Goal: Task Accomplishment & Management: Complete application form

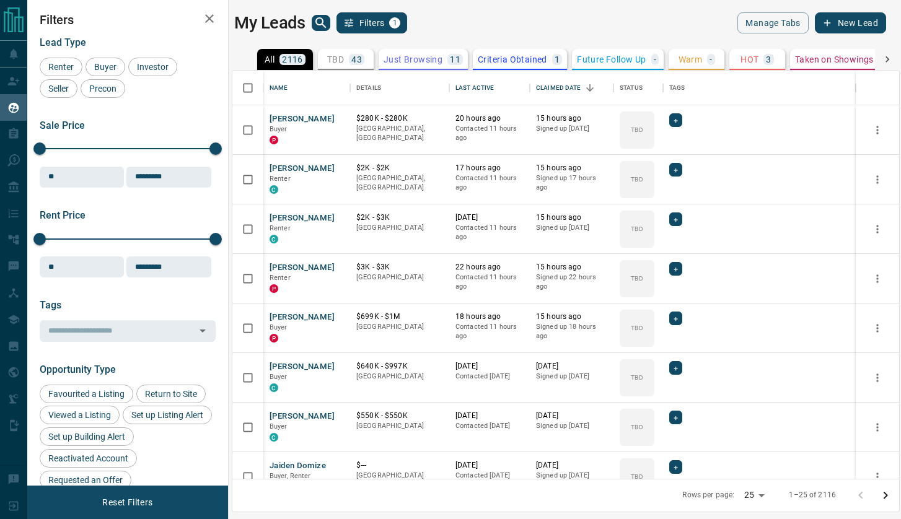
scroll to position [408, 666]
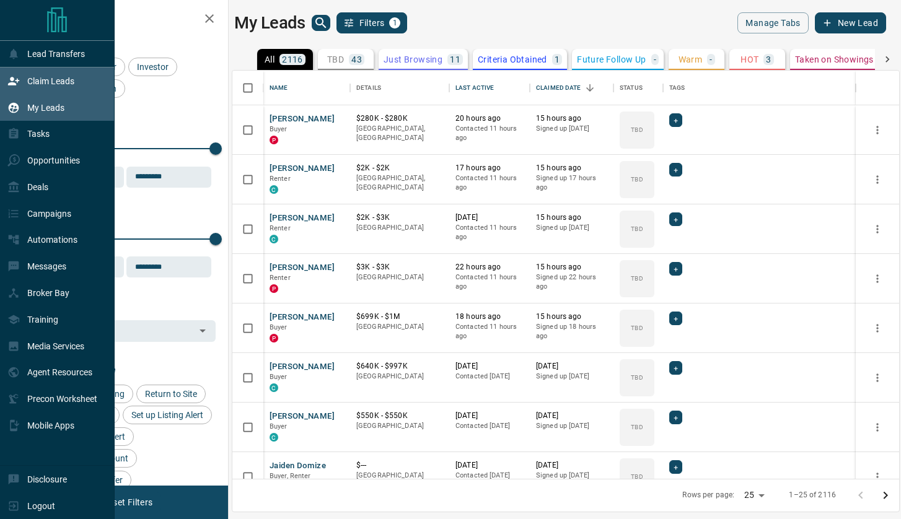
click at [50, 78] on p "Claim Leads" at bounding box center [50, 81] width 47 height 10
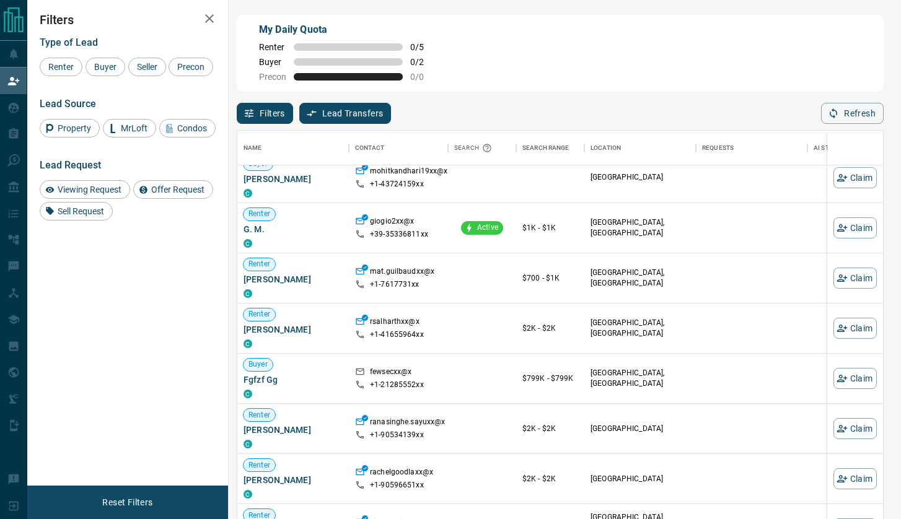
scroll to position [15, 0]
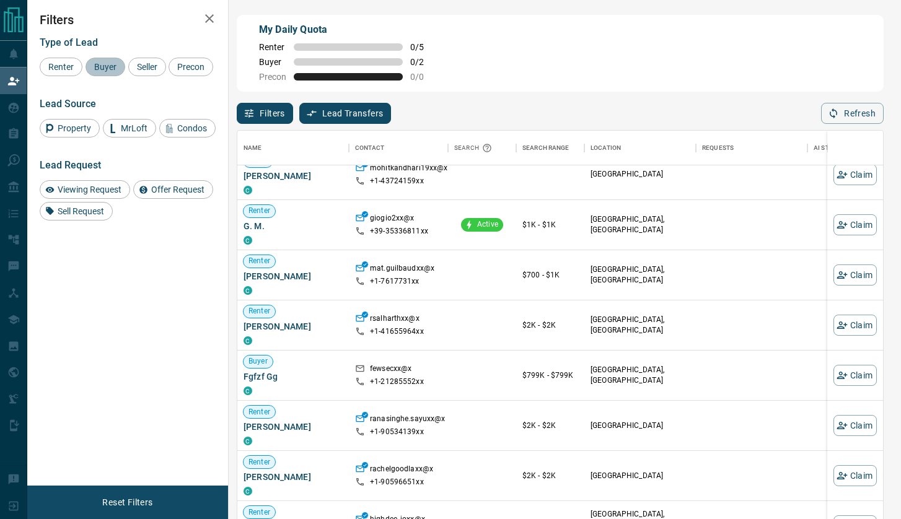
click at [98, 61] on div "Buyer" at bounding box center [105, 67] width 40 height 19
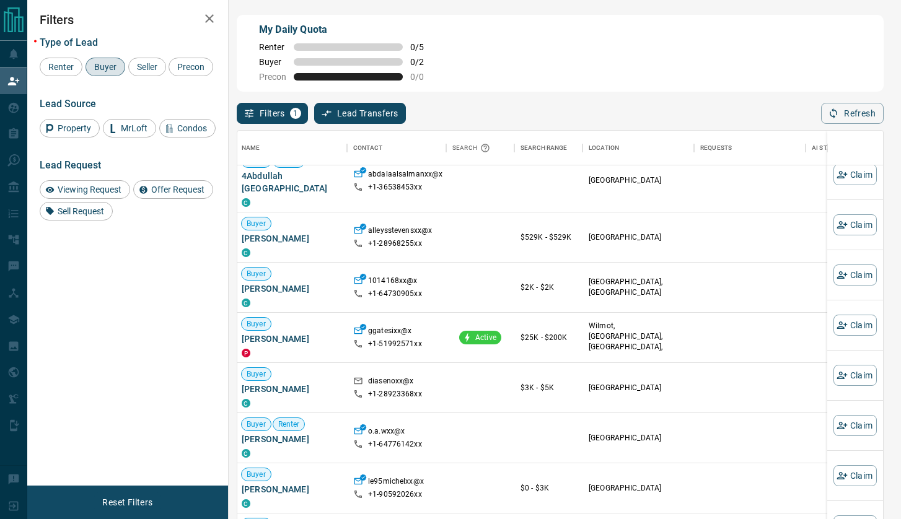
scroll to position [199, 2]
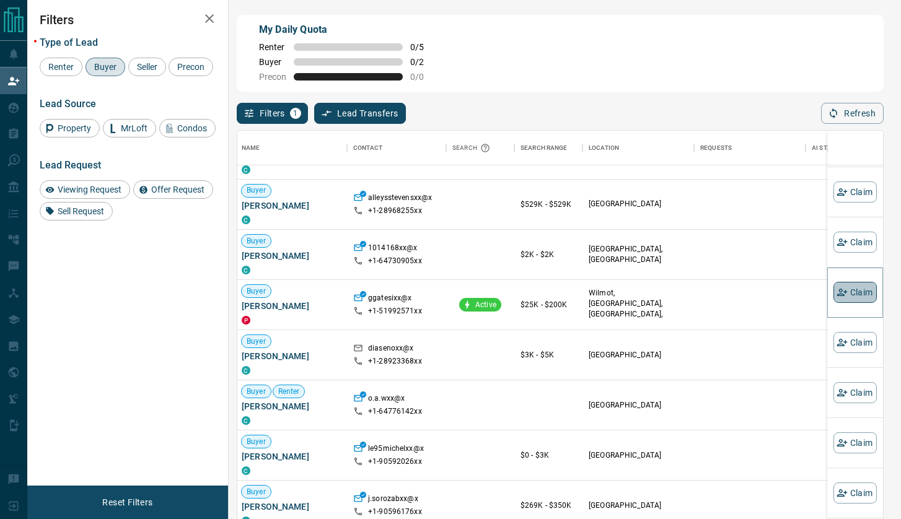
click at [845, 289] on icon "button" at bounding box center [841, 292] width 11 height 11
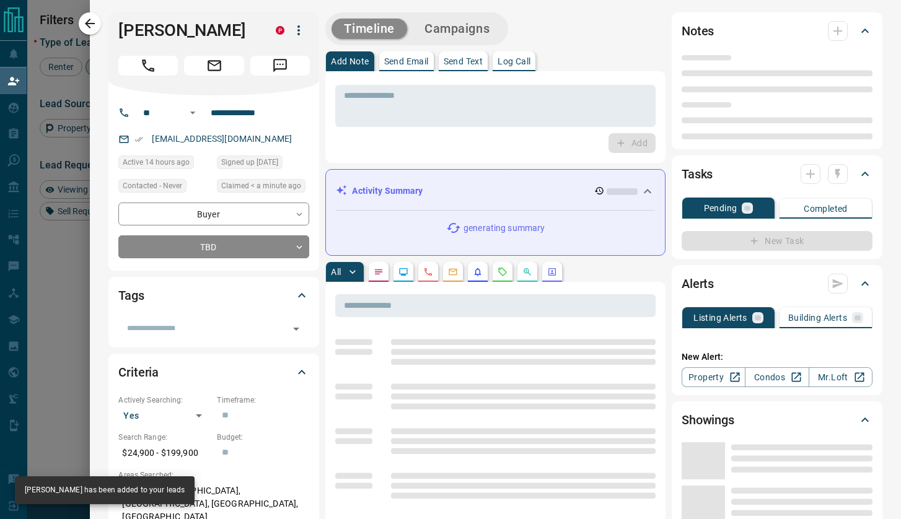
type input "**"
type input "**********"
type input "**"
type input "*"
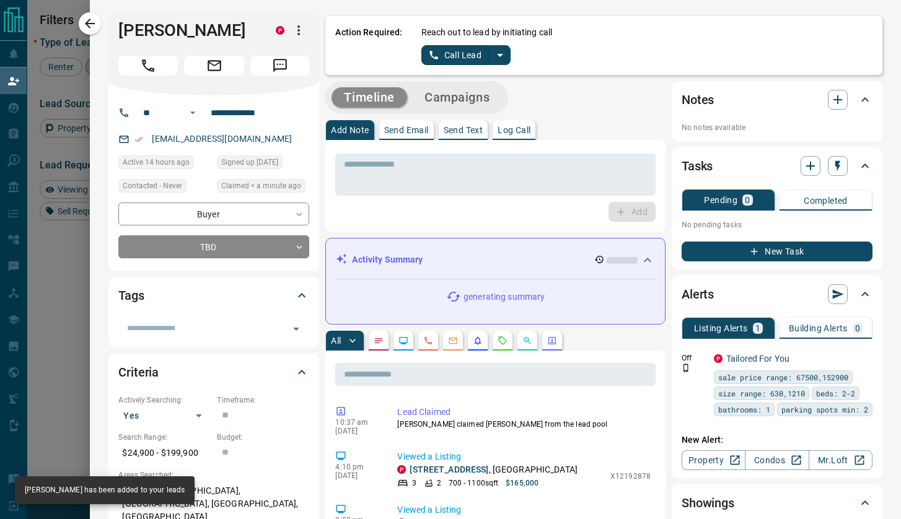
click at [469, 56] on button "Call Lead" at bounding box center [455, 55] width 69 height 20
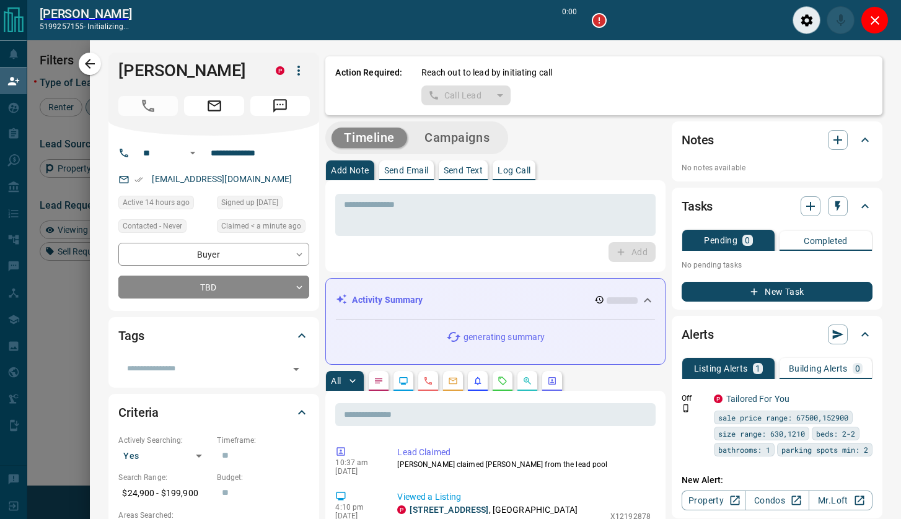
scroll to position [365, 645]
click at [878, 14] on icon "Close" at bounding box center [874, 20] width 15 height 15
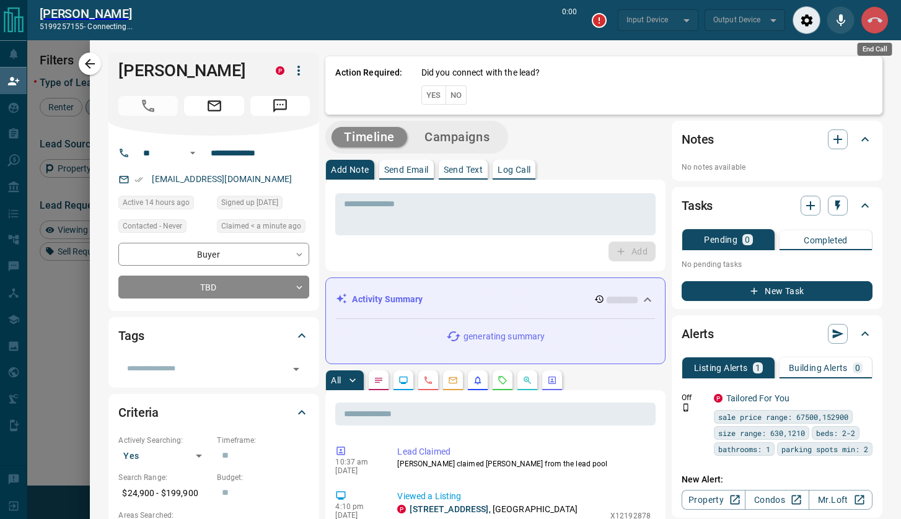
click at [870, 19] on icon "End Call" at bounding box center [874, 20] width 15 height 6
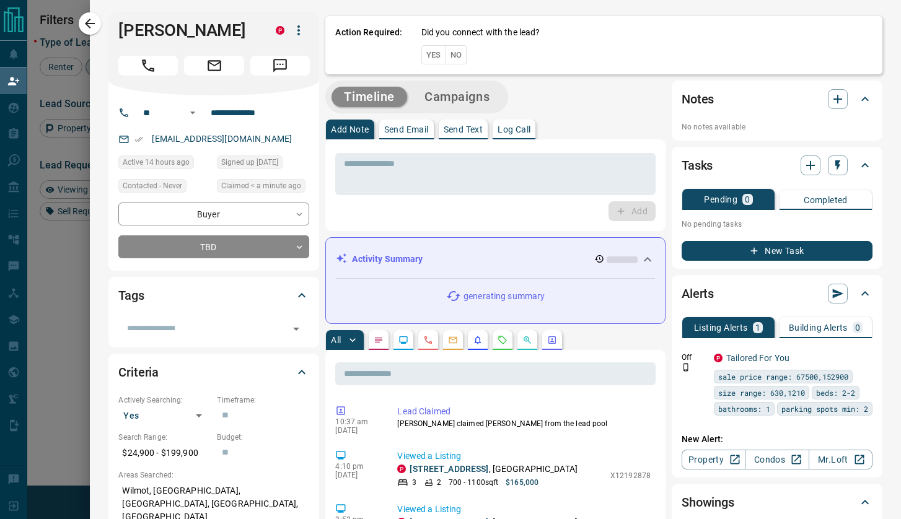
scroll to position [396, 645]
click at [455, 51] on button "No" at bounding box center [456, 54] width 22 height 19
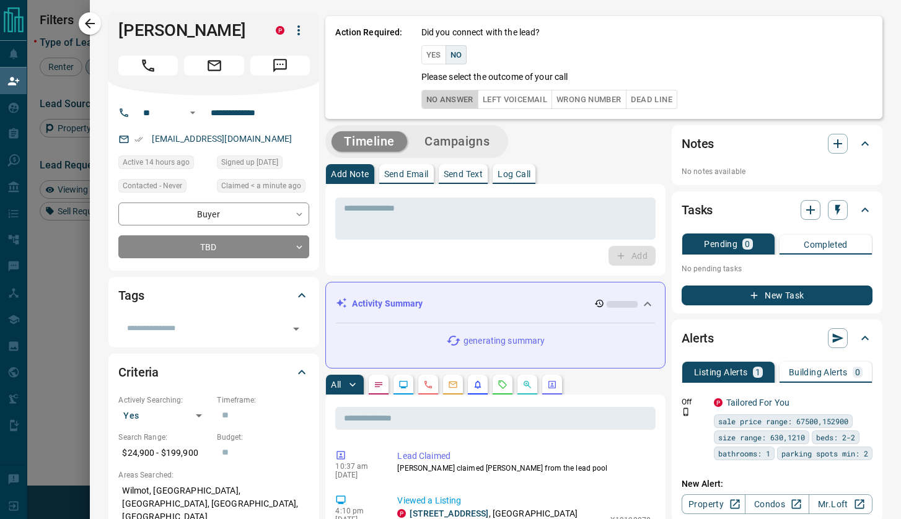
click at [447, 102] on button "No Answer" at bounding box center [449, 99] width 57 height 19
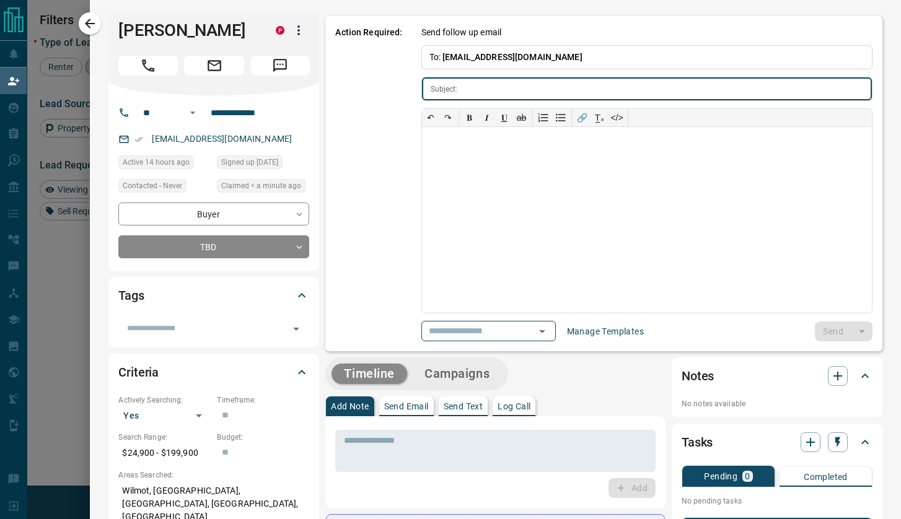
type input "**********"
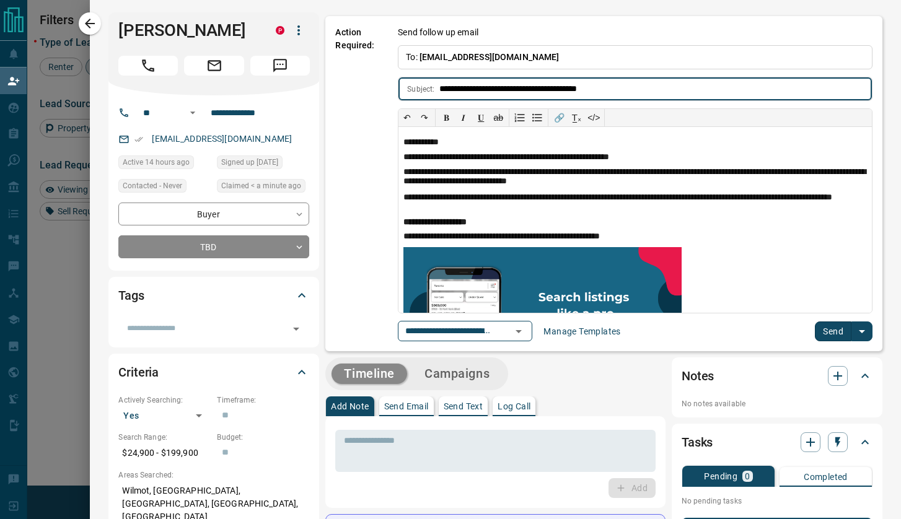
click at [834, 328] on button "Send" at bounding box center [832, 331] width 37 height 20
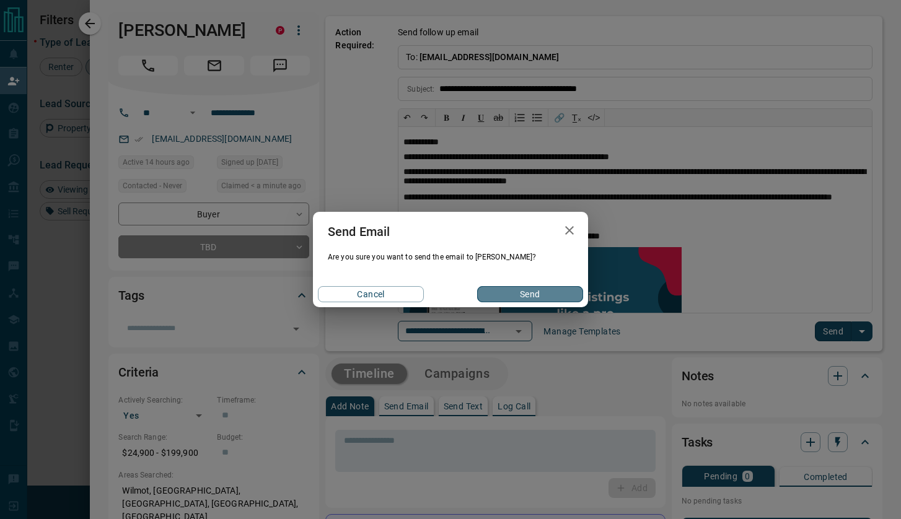
click at [526, 298] on button "Send" at bounding box center [530, 294] width 106 height 16
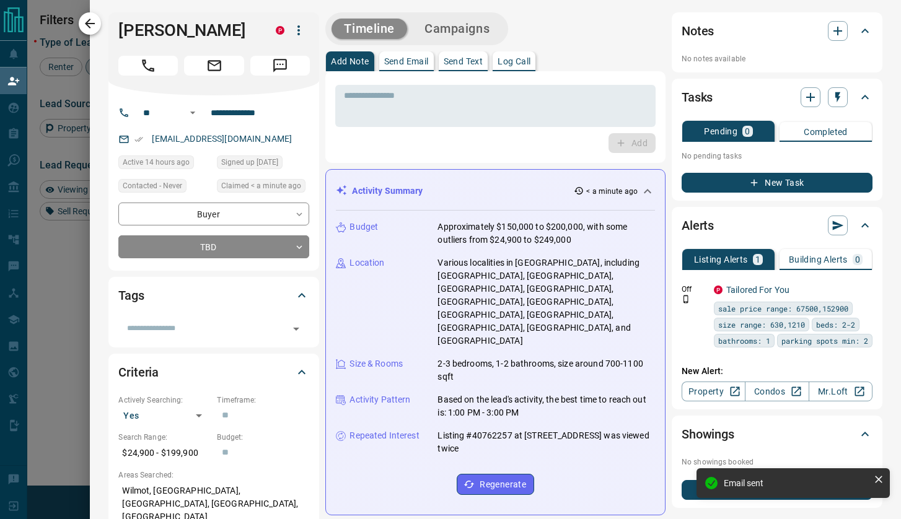
click at [94, 20] on icon "button" at bounding box center [89, 23] width 15 height 15
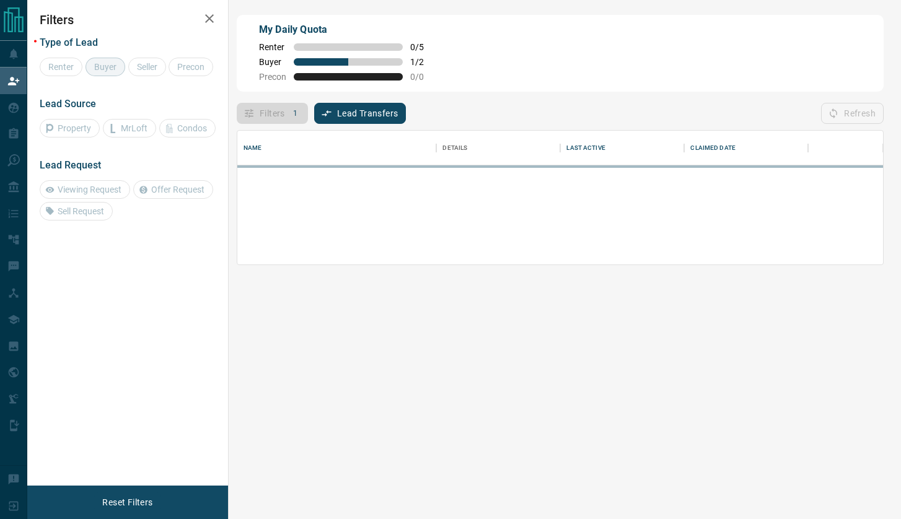
scroll to position [134, 645]
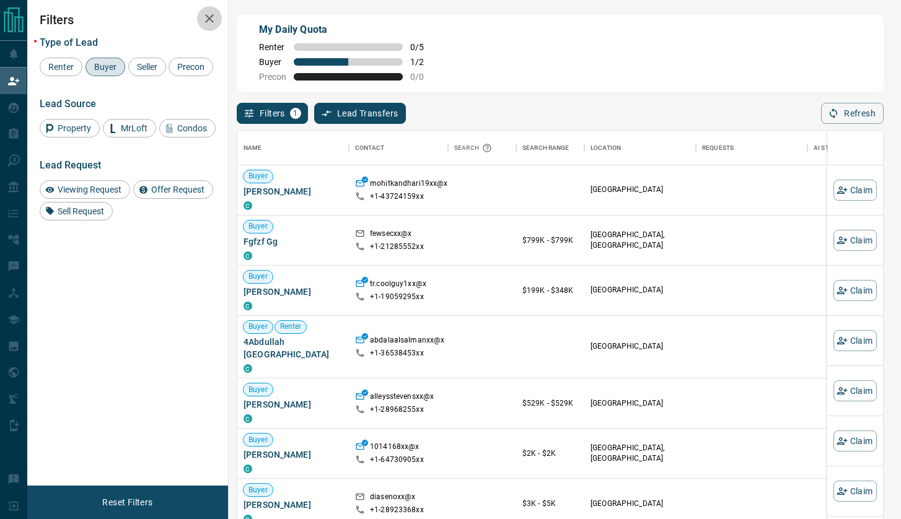
click at [212, 19] on icon "button" at bounding box center [209, 18] width 15 height 15
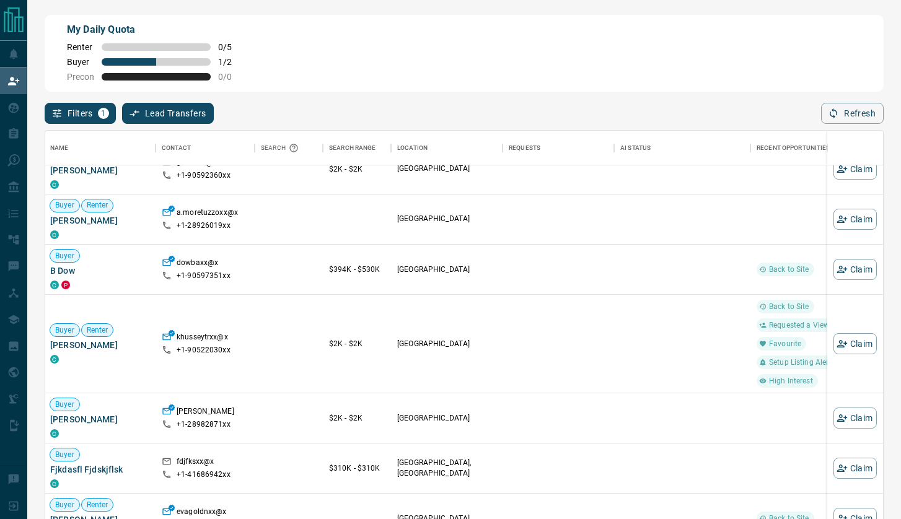
scroll to position [0, 0]
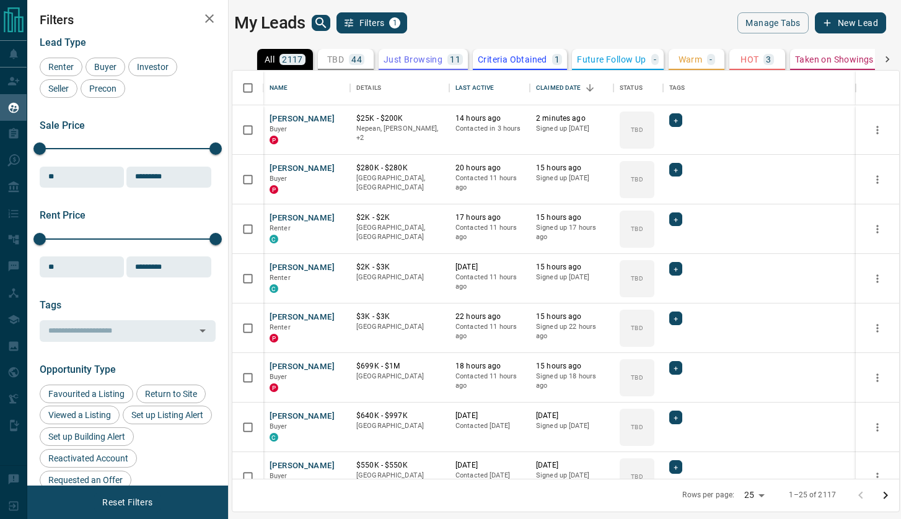
scroll to position [408, 666]
click at [212, 16] on icon "button" at bounding box center [209, 18] width 9 height 9
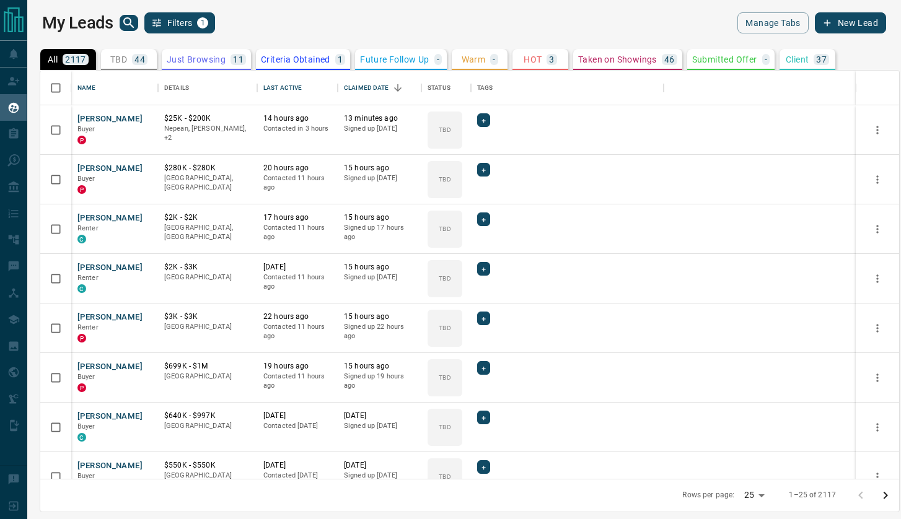
scroll to position [1, 1]
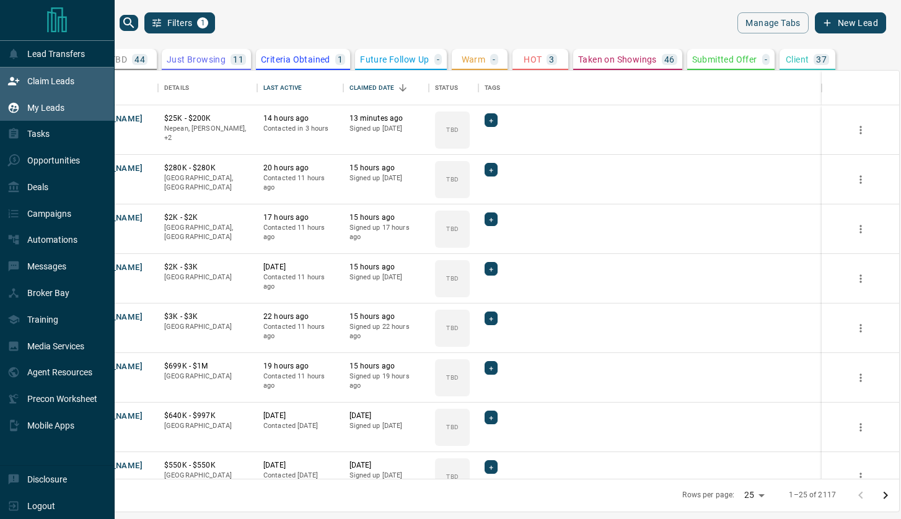
click at [55, 82] on p "Claim Leads" at bounding box center [50, 81] width 47 height 10
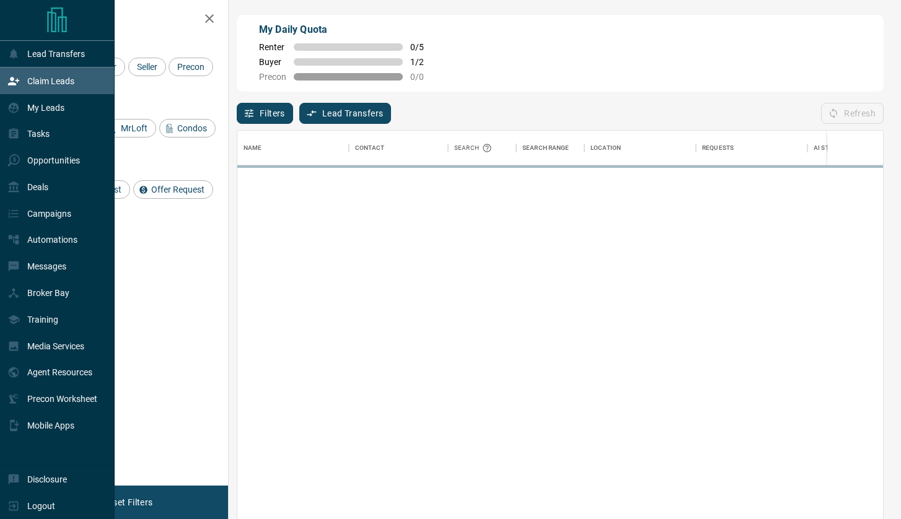
scroll to position [396, 645]
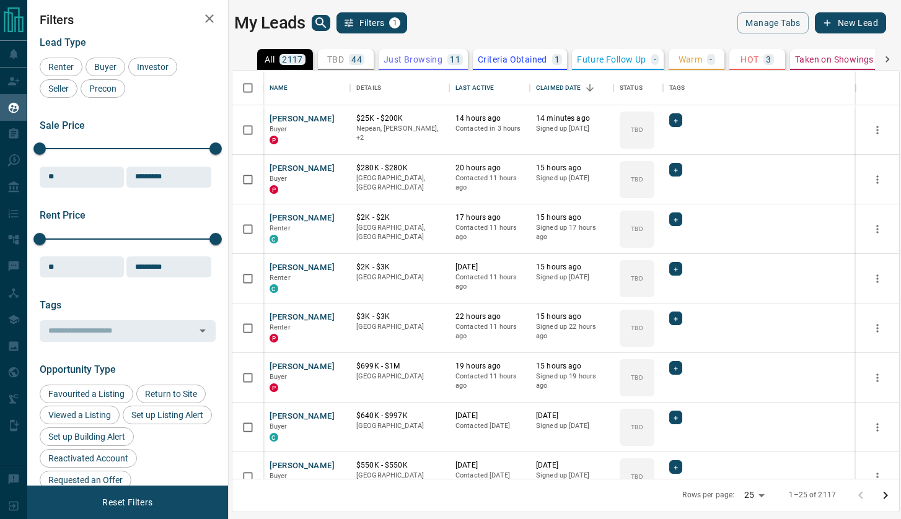
scroll to position [408, 666]
